Goal: Information Seeking & Learning: Learn about a topic

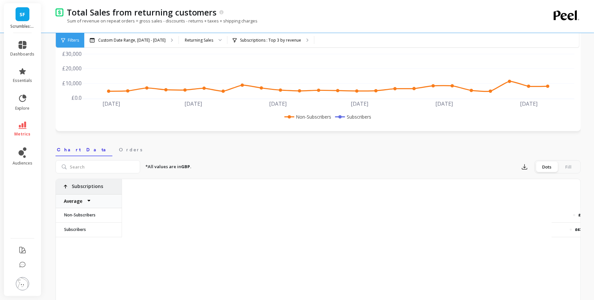
scroll to position [0, 572]
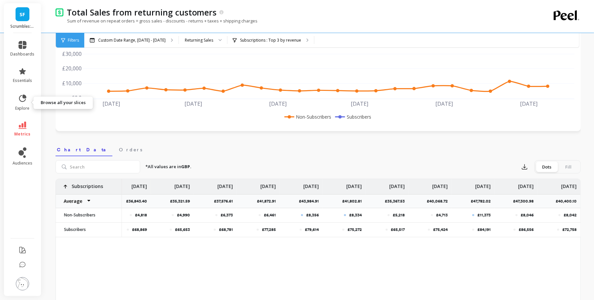
click at [26, 129] on link "metrics" at bounding box center [23, 129] width 24 height 15
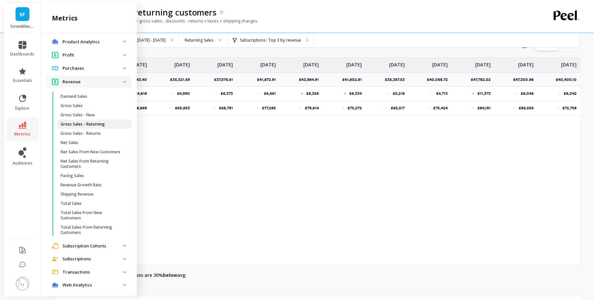
scroll to position [439, 0]
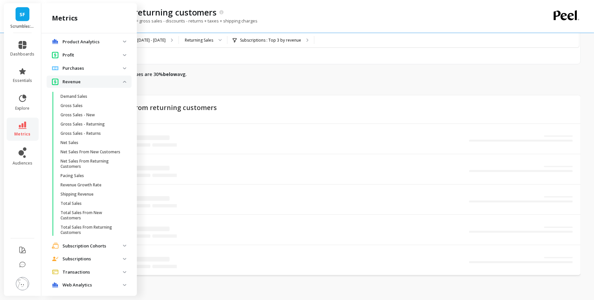
click at [98, 82] on p "Revenue" at bounding box center [92, 82] width 60 height 7
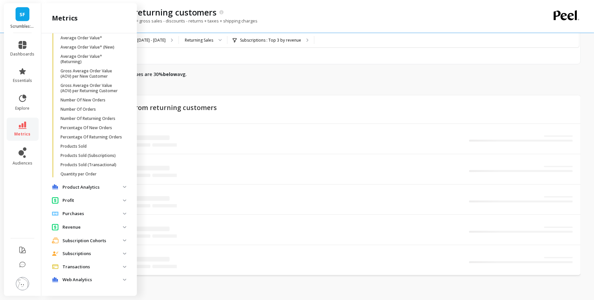
click at [85, 257] on span "Subscriptions" at bounding box center [89, 254] width 85 height 12
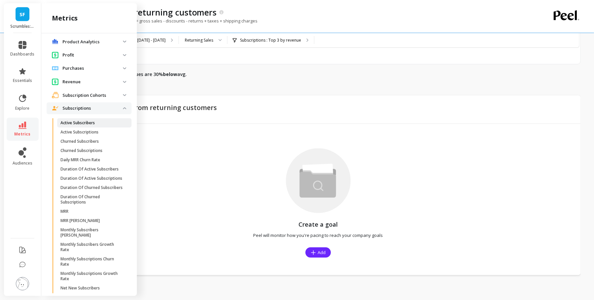
click at [88, 123] on p "Active Subscribers" at bounding box center [77, 122] width 34 height 5
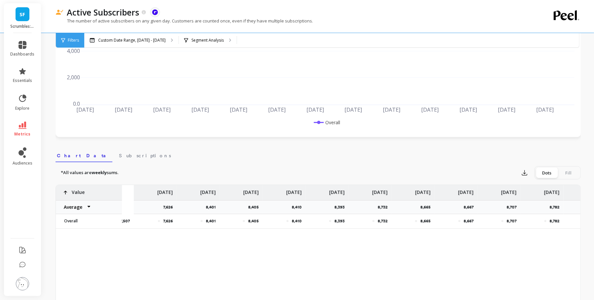
scroll to position [0, 572]
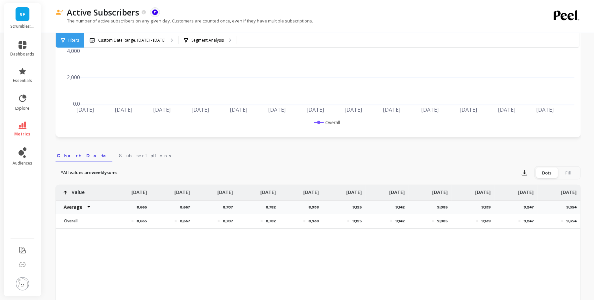
click at [28, 123] on link "metrics" at bounding box center [23, 129] width 24 height 15
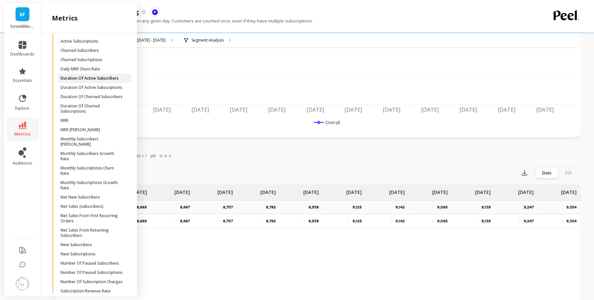
scroll to position [477, 0]
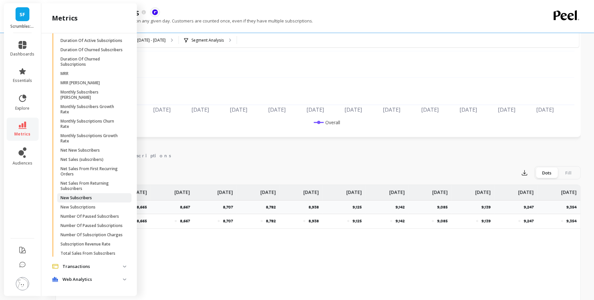
click at [86, 195] on p "New Subscribers" at bounding box center [75, 197] width 31 height 5
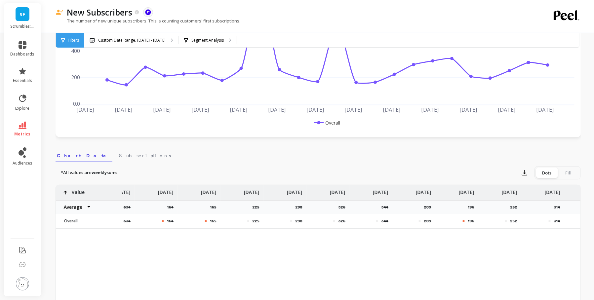
scroll to position [0, 572]
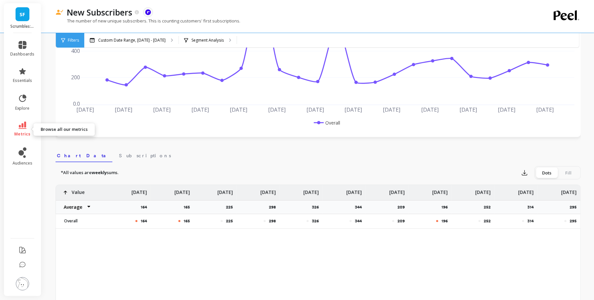
click at [20, 131] on span "metrics" at bounding box center [23, 133] width 16 height 5
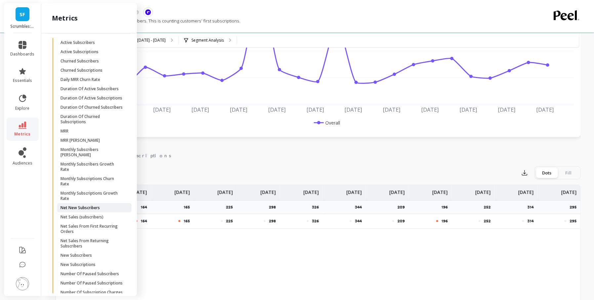
scroll to position [369, 0]
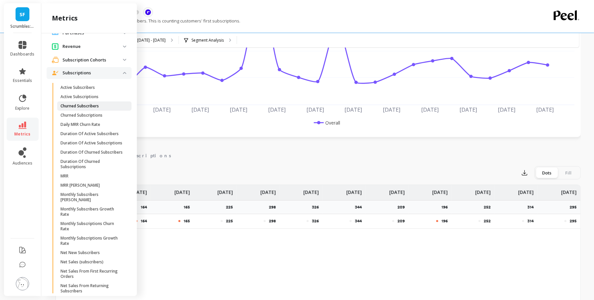
click at [92, 105] on p "Churned Subscribers" at bounding box center [79, 105] width 38 height 5
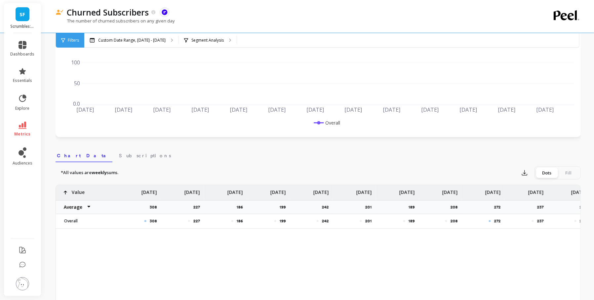
scroll to position [0, 572]
